Goal: Task Accomplishment & Management: Complete application form

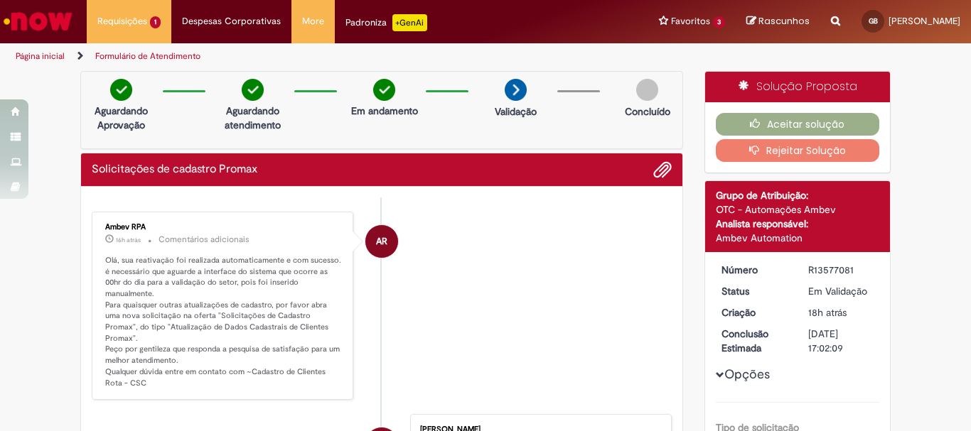
drag, startPoint x: 176, startPoint y: 303, endPoint x: 172, endPoint y: 294, distance: 10.2
click at [176, 300] on p "Olá, sua reativação foi realizada automaticamente e com sucesso. é necessário q…" at bounding box center [223, 322] width 237 height 134
drag, startPoint x: 127, startPoint y: 256, endPoint x: 311, endPoint y: 262, distance: 184.9
click at [311, 262] on p "Olá, sua reativação foi realizada automaticamente e com sucesso. é necessário q…" at bounding box center [223, 322] width 237 height 134
drag, startPoint x: 296, startPoint y: 296, endPoint x: 286, endPoint y: 296, distance: 10.0
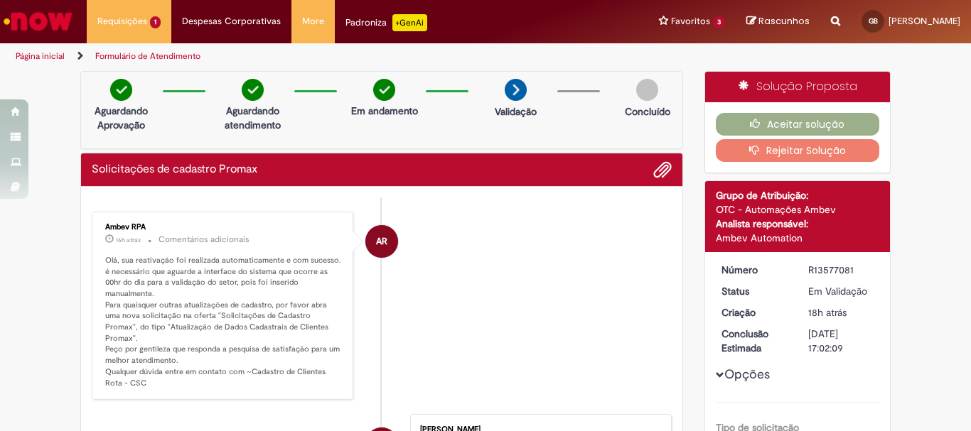
click at [293, 296] on p "Olá, sua reativação foi realizada automaticamente e com sucesso. é necessário q…" at bounding box center [223, 322] width 237 height 134
drag, startPoint x: 213, startPoint y: 257, endPoint x: 322, endPoint y: 267, distance: 109.9
click at [322, 267] on p "Olá, sua reativação foi realizada automaticamente e com sucesso. é necessário q…" at bounding box center [223, 322] width 237 height 134
click at [227, 291] on p "Olá, sua reativação foi realizada automaticamente e com sucesso. é necessário q…" at bounding box center [223, 322] width 237 height 134
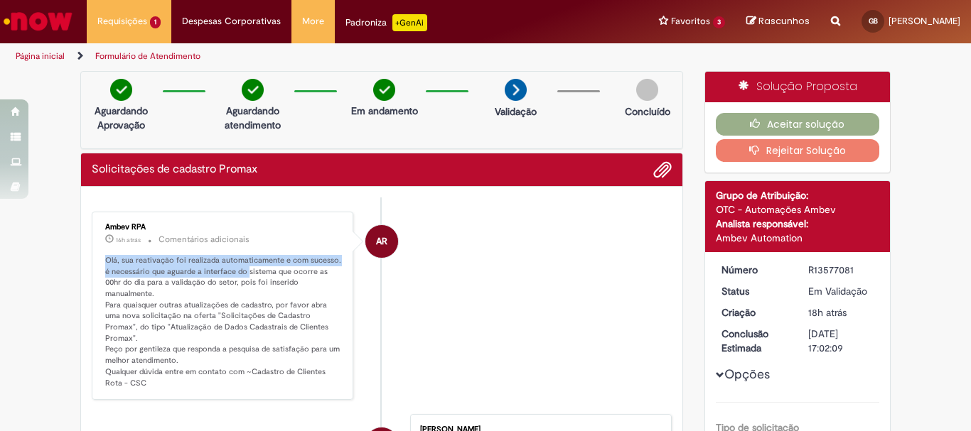
drag, startPoint x: 97, startPoint y: 266, endPoint x: 253, endPoint y: 268, distance: 155.7
click at [253, 268] on div "Ambev RPA 16h atrás 16 horas atrás Comentários adicionais Olá, sua reativação f…" at bounding box center [222, 306] width 253 height 181
click at [252, 269] on p "Olá, sua reativação foi realizada automaticamente e com sucesso. é necessário q…" at bounding box center [223, 322] width 237 height 134
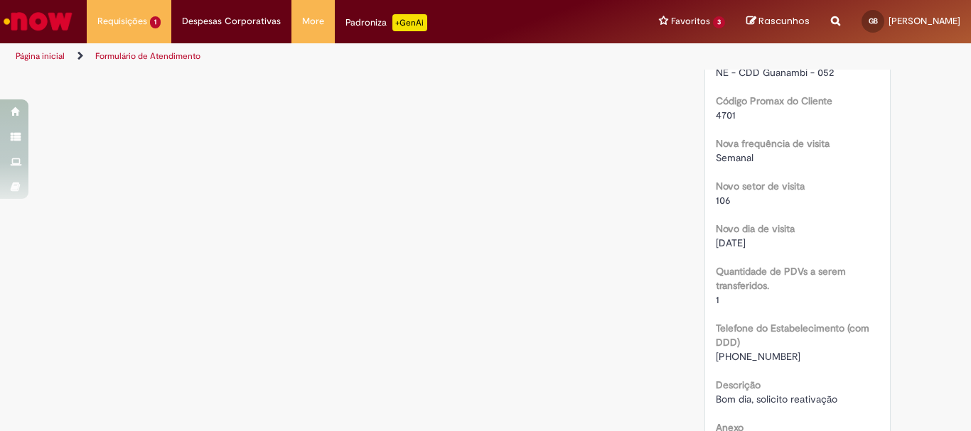
scroll to position [995, 0]
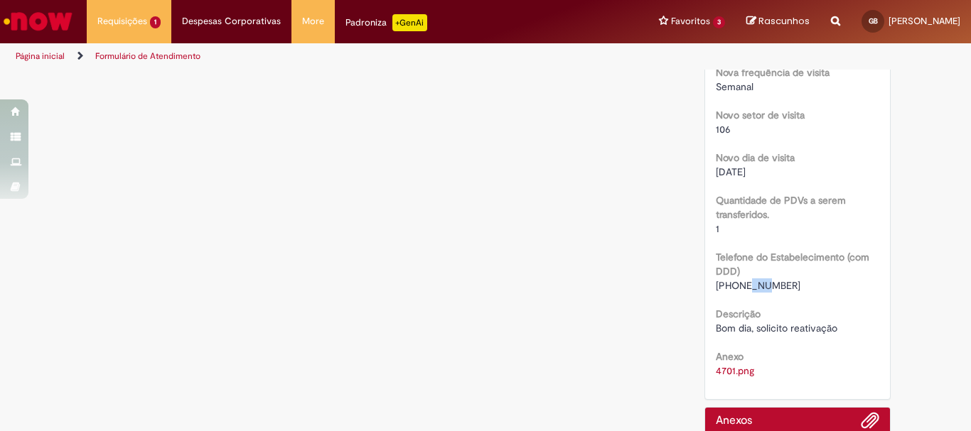
drag, startPoint x: 732, startPoint y: 274, endPoint x: 774, endPoint y: 280, distance: 42.4
click at [755, 346] on div "Anexo 4701.png" at bounding box center [798, 362] width 164 height 32
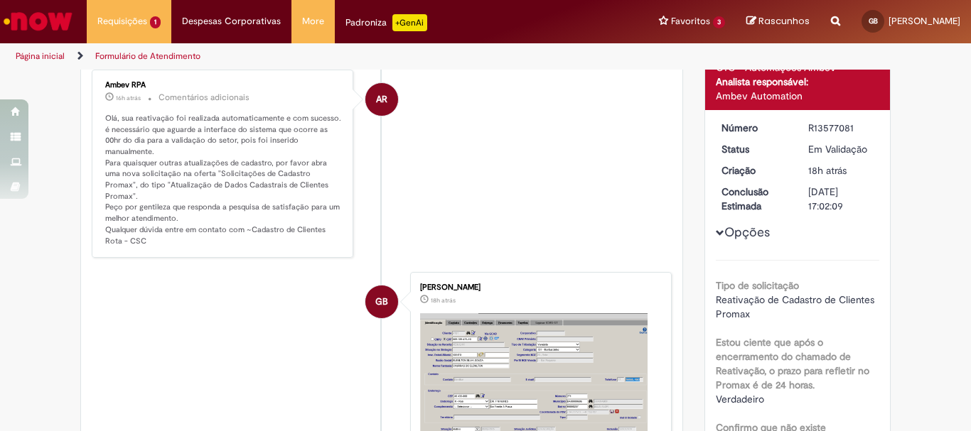
scroll to position [71, 0]
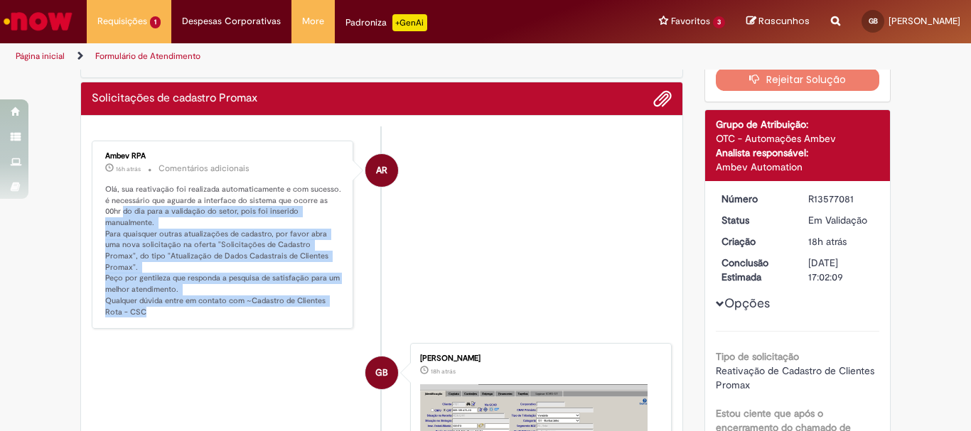
drag, startPoint x: 119, startPoint y: 211, endPoint x: 227, endPoint y: 313, distance: 147.8
click at [226, 313] on div "Ambev RPA 16h atrás 16 horas atrás Comentários adicionais Olá, sua reativação f…" at bounding box center [222, 235] width 253 height 181
click at [296, 298] on p "Olá, sua reativação foi realizada automaticamente e com sucesso. é necessário q…" at bounding box center [223, 251] width 237 height 134
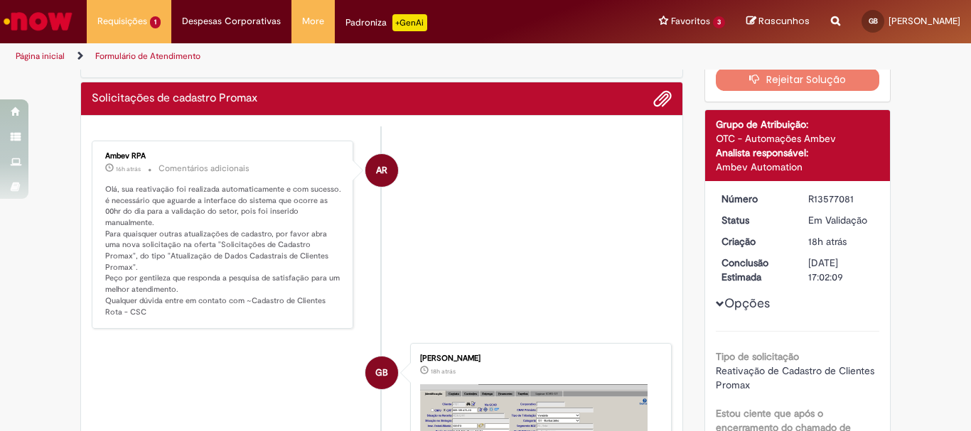
scroll to position [0, 0]
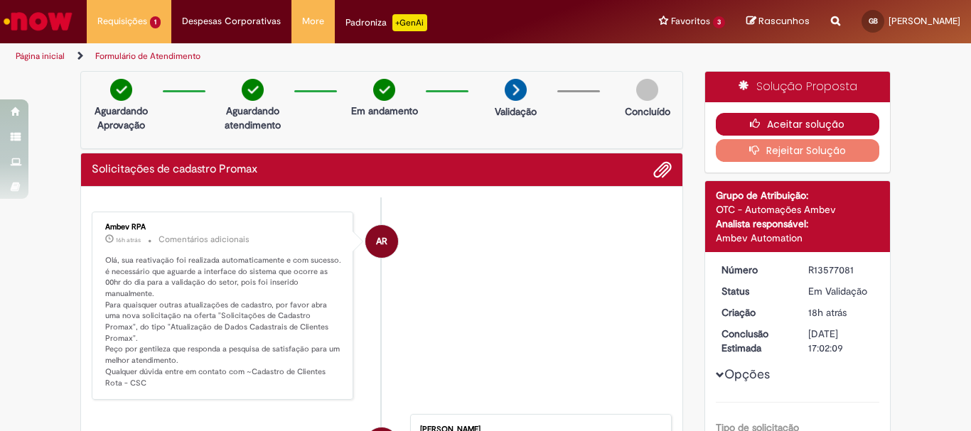
click at [828, 120] on button "Aceitar solução" at bounding box center [798, 124] width 164 height 23
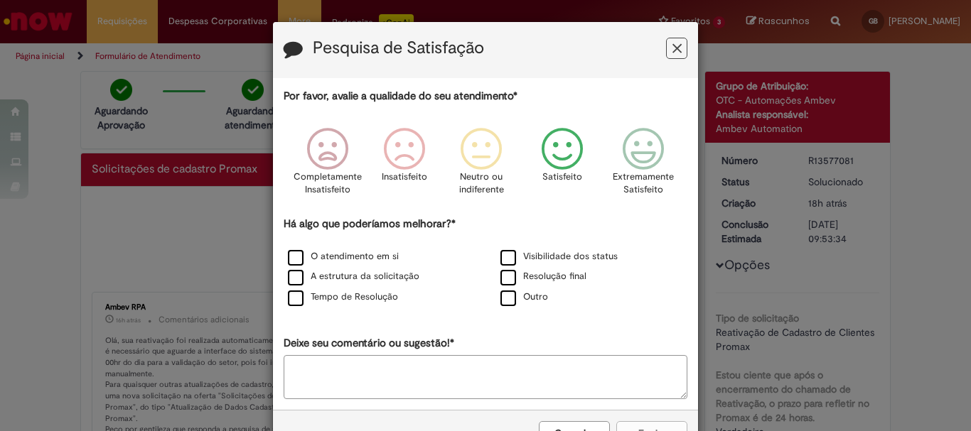
click at [557, 151] on icon "Feedback" at bounding box center [562, 149] width 53 height 43
click at [353, 266] on div "O atendimento em si" at bounding box center [379, 258] width 210 height 18
drag, startPoint x: 340, startPoint y: 294, endPoint x: 452, endPoint y: 288, distance: 112.4
click at [339, 294] on label "Tempo de Resolução" at bounding box center [343, 298] width 110 height 14
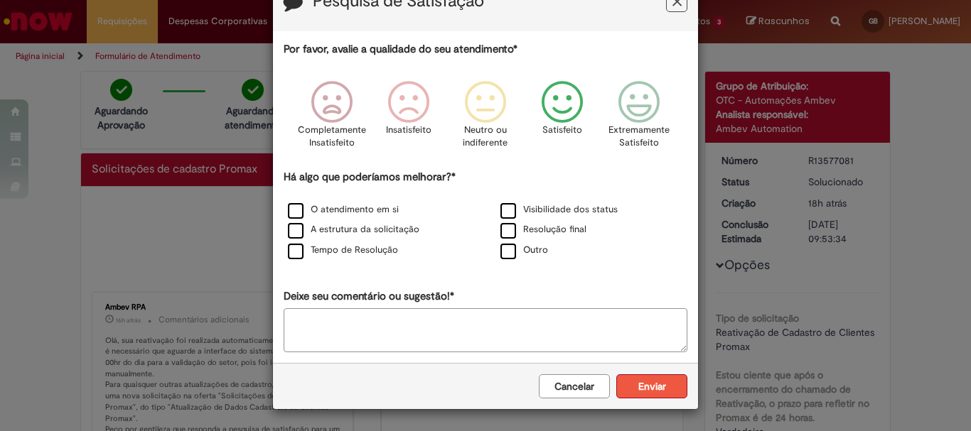
click at [660, 394] on button "Enviar" at bounding box center [651, 387] width 71 height 24
